Goal: Navigation & Orientation: Go to known website

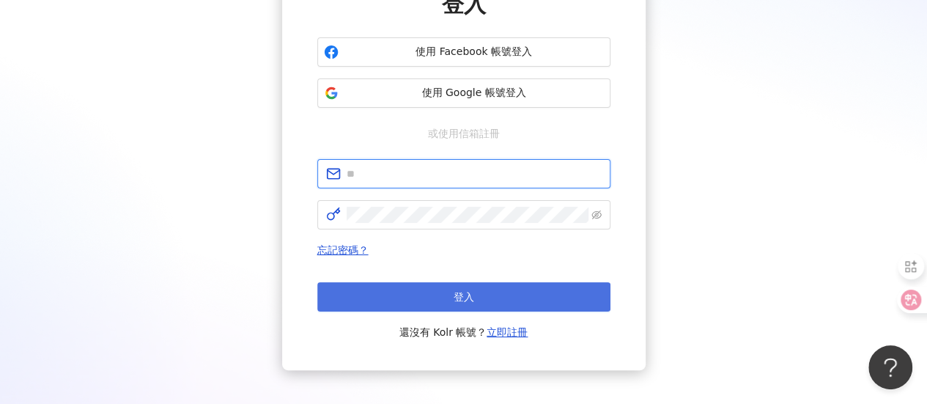
type input "**********"
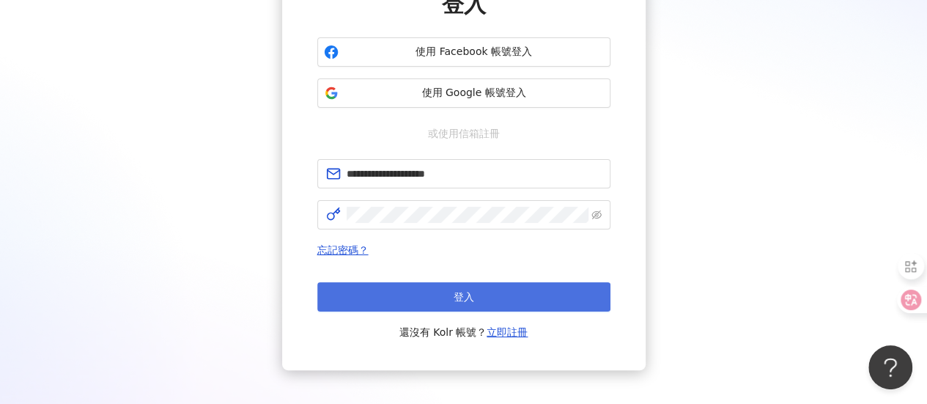
click at [394, 285] on button "登入" at bounding box center [463, 296] width 293 height 29
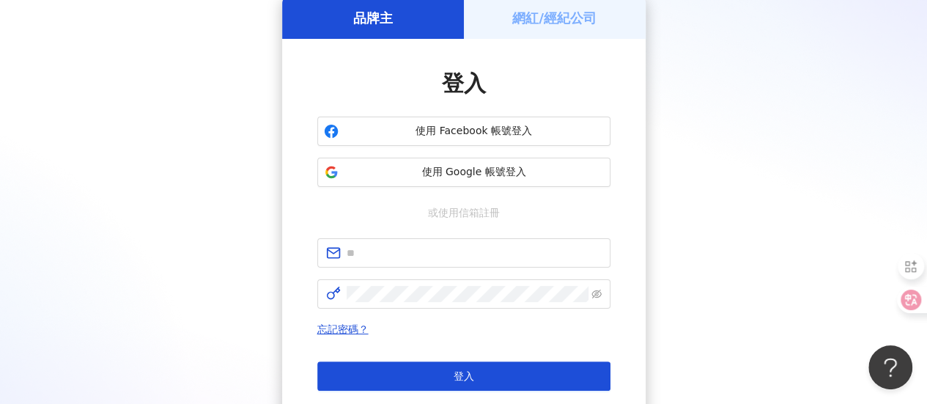
scroll to position [147, 0]
